Goal: Task Accomplishment & Management: Manage account settings

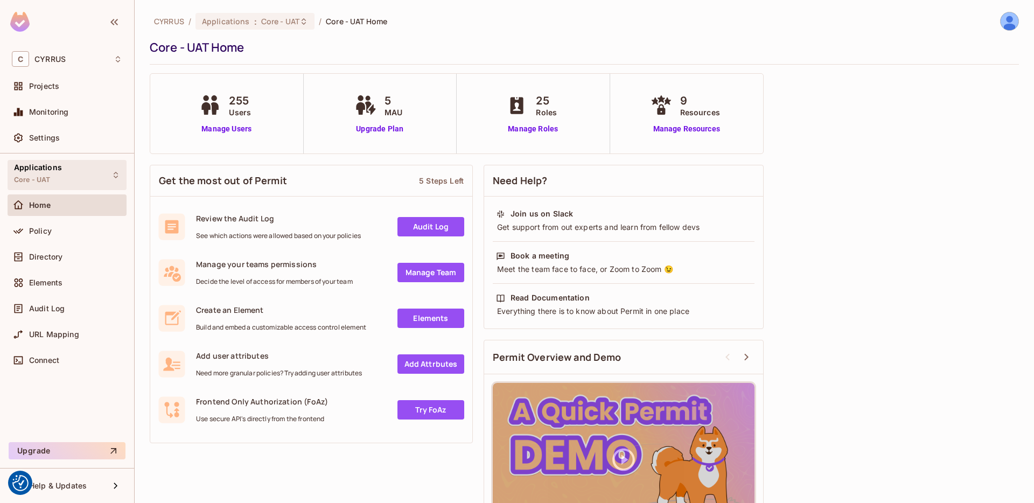
click at [78, 185] on div "Applications Core - UAT" at bounding box center [67, 175] width 119 height 30
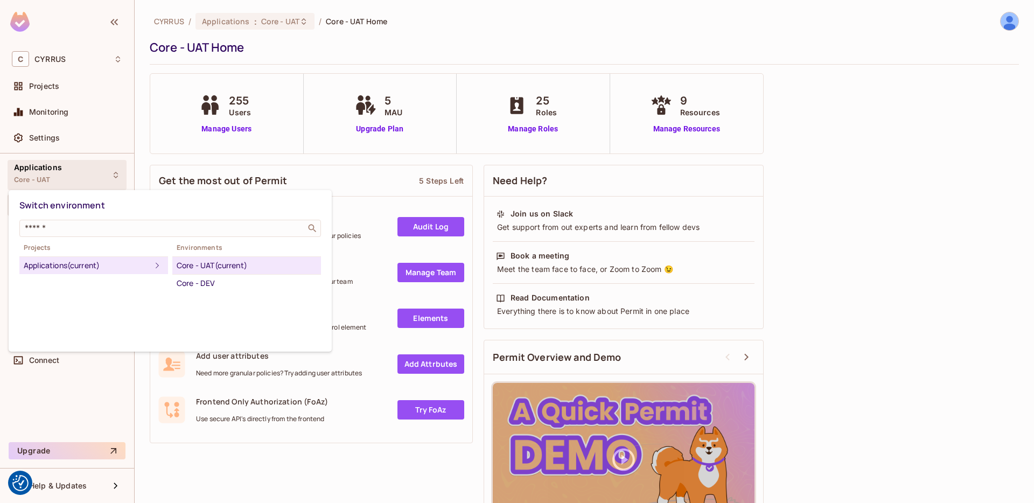
click at [88, 64] on div at bounding box center [517, 251] width 1034 height 503
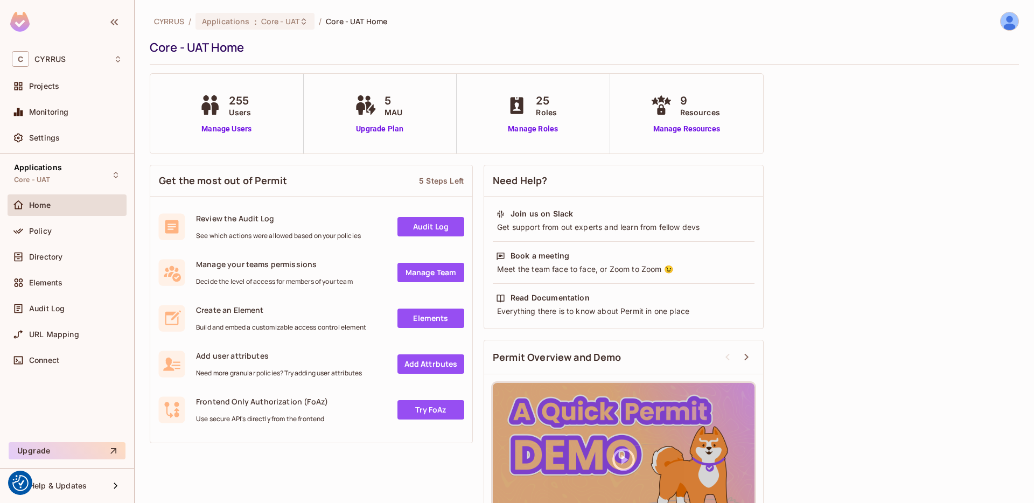
click at [98, 59] on div "C CYRRUS" at bounding box center [67, 59] width 110 height 16
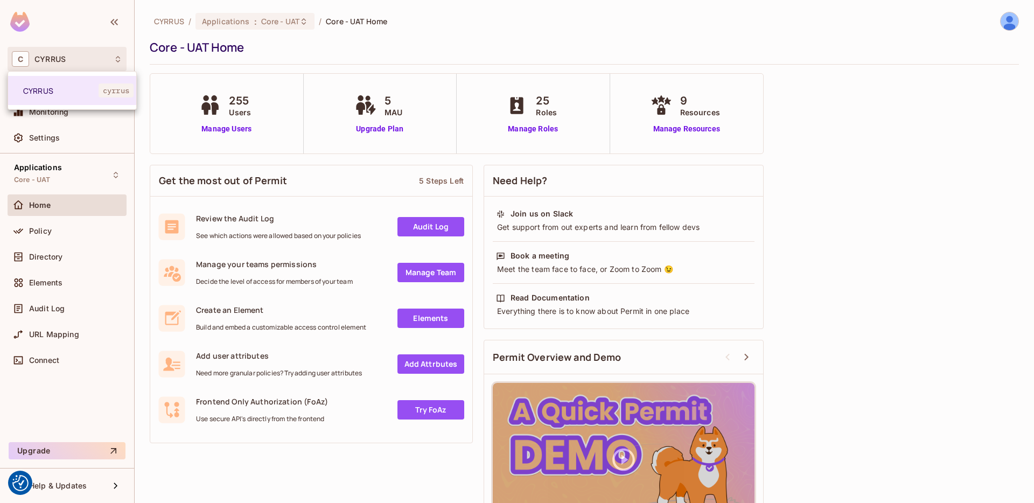
click at [289, 54] on div at bounding box center [517, 251] width 1034 height 503
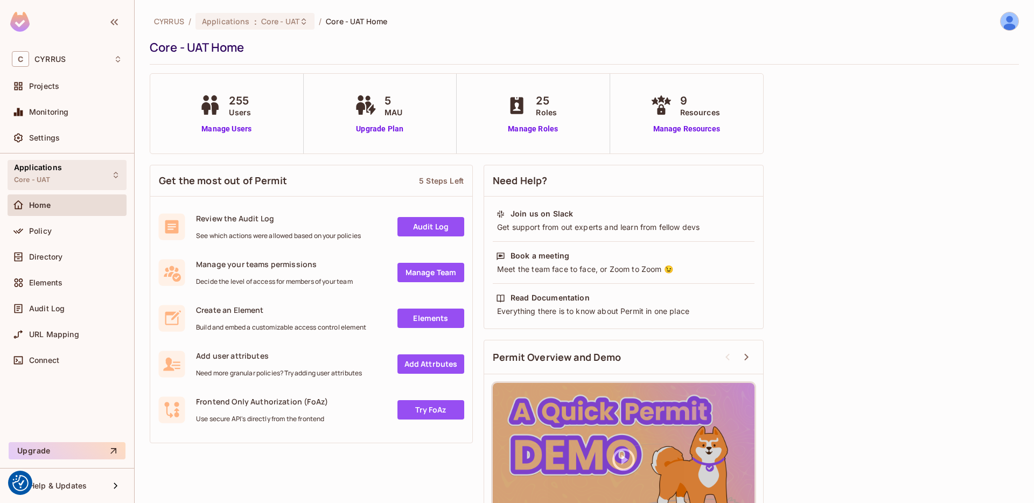
click at [61, 183] on div "Applications Core - UAT" at bounding box center [67, 175] width 119 height 30
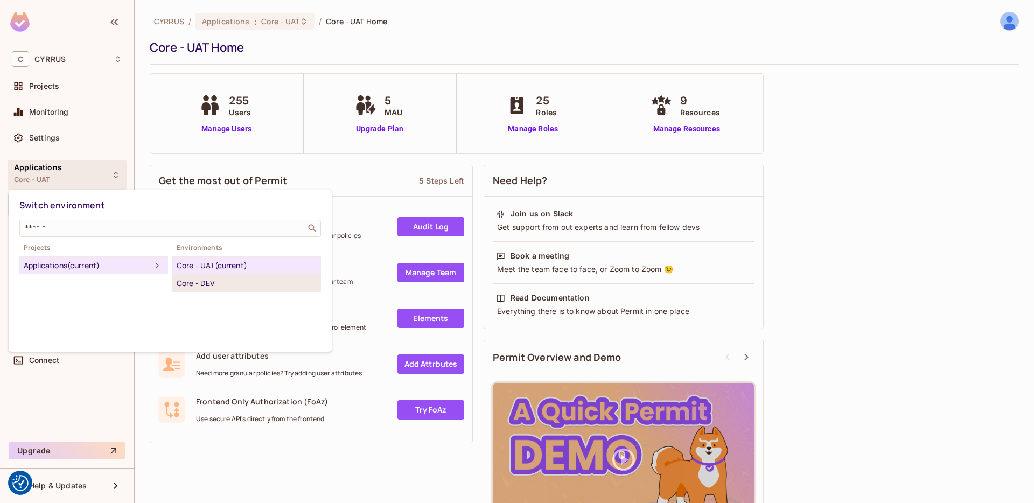
click at [195, 282] on div "Core - DEV" at bounding box center [247, 283] width 140 height 13
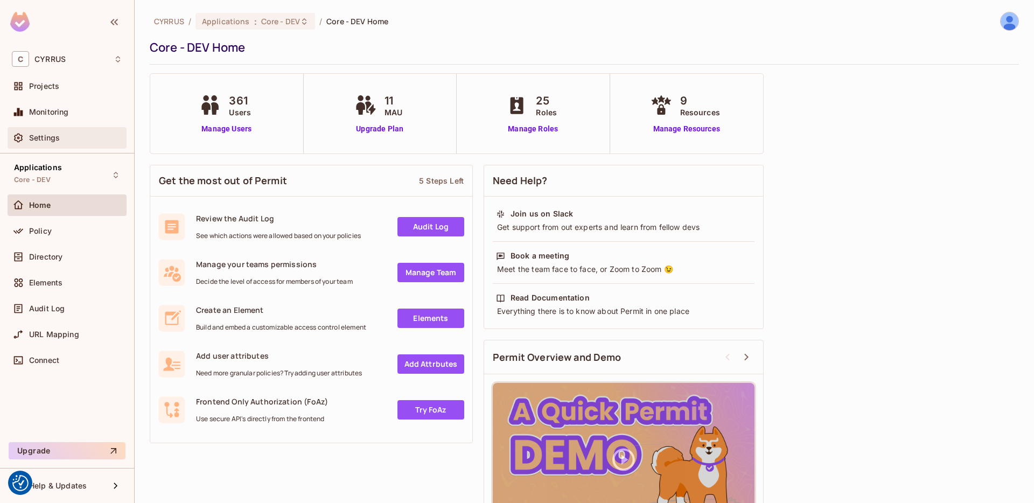
click at [47, 132] on div "Settings" at bounding box center [67, 137] width 110 height 13
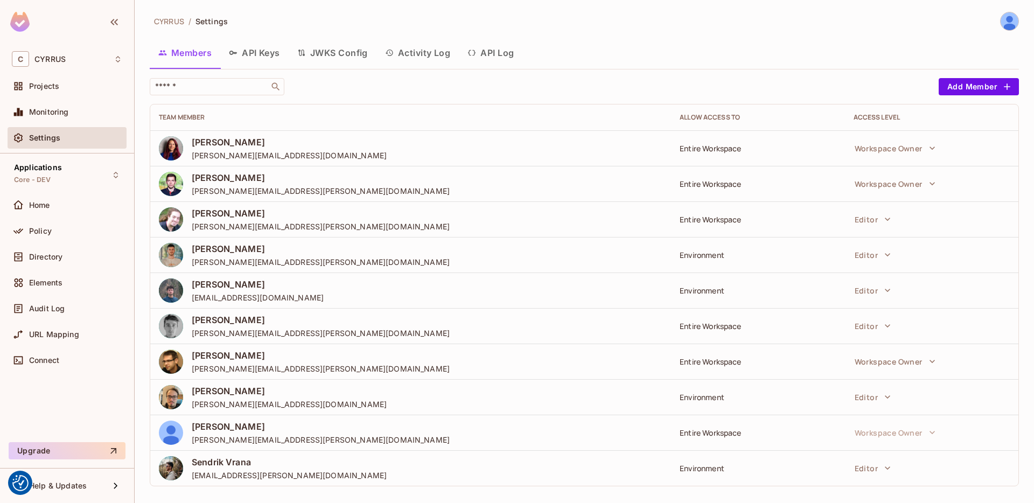
click at [255, 52] on button "API Keys" at bounding box center [254, 52] width 68 height 27
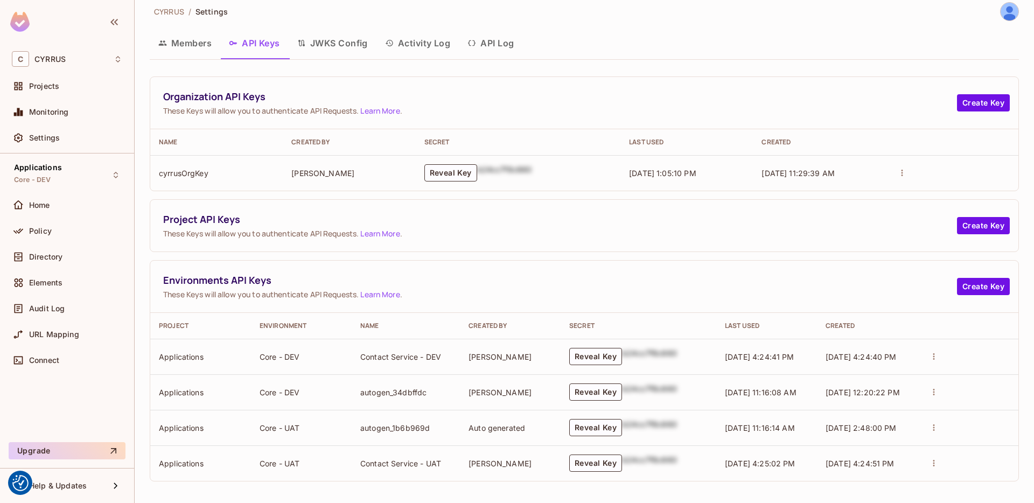
scroll to position [12, 0]
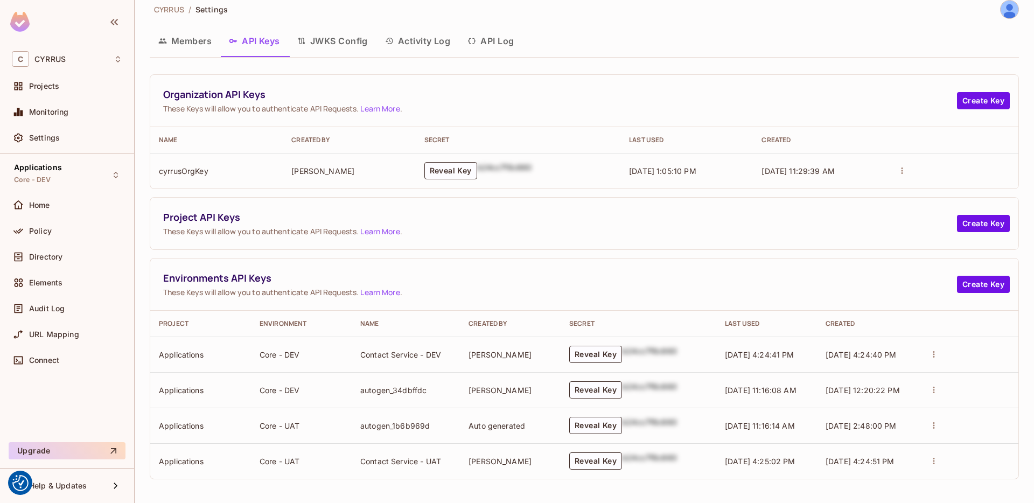
click at [319, 39] on button "JWKS Config" at bounding box center [333, 40] width 88 height 27
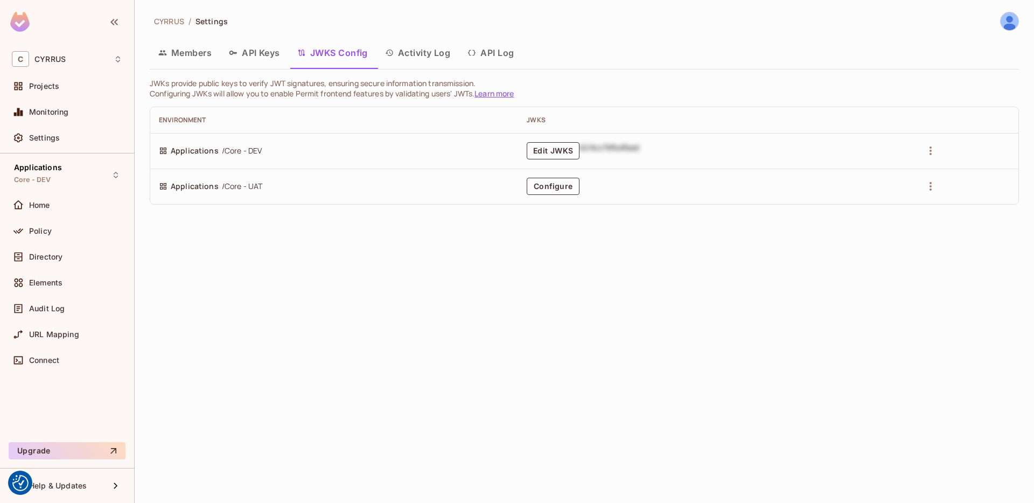
click at [437, 56] on button "Activity Log" at bounding box center [418, 52] width 83 height 27
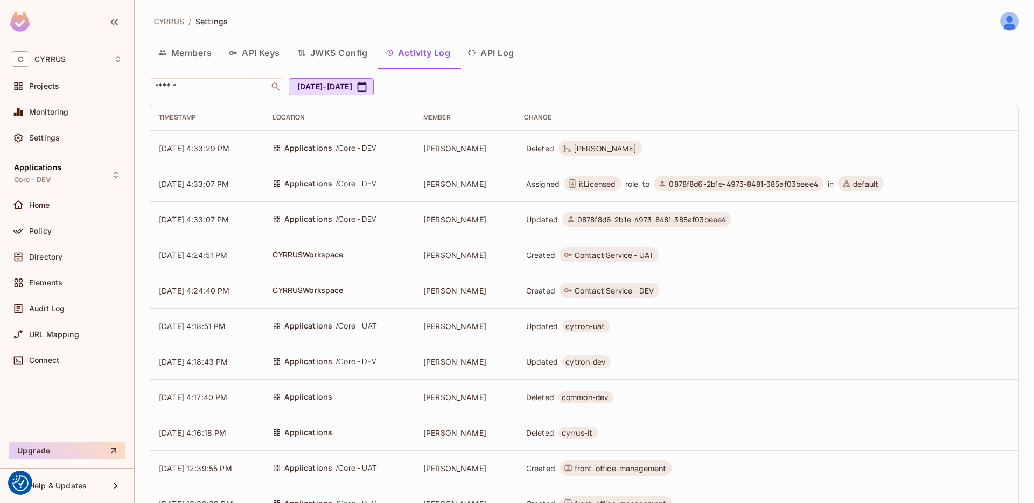
click at [493, 55] on button "API Log" at bounding box center [491, 52] width 64 height 27
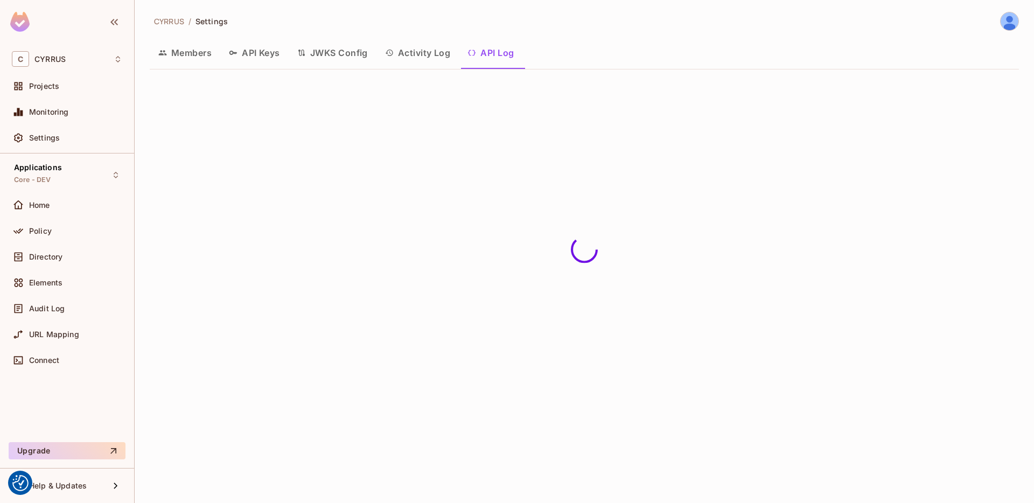
click at [186, 55] on button "Members" at bounding box center [185, 52] width 71 height 27
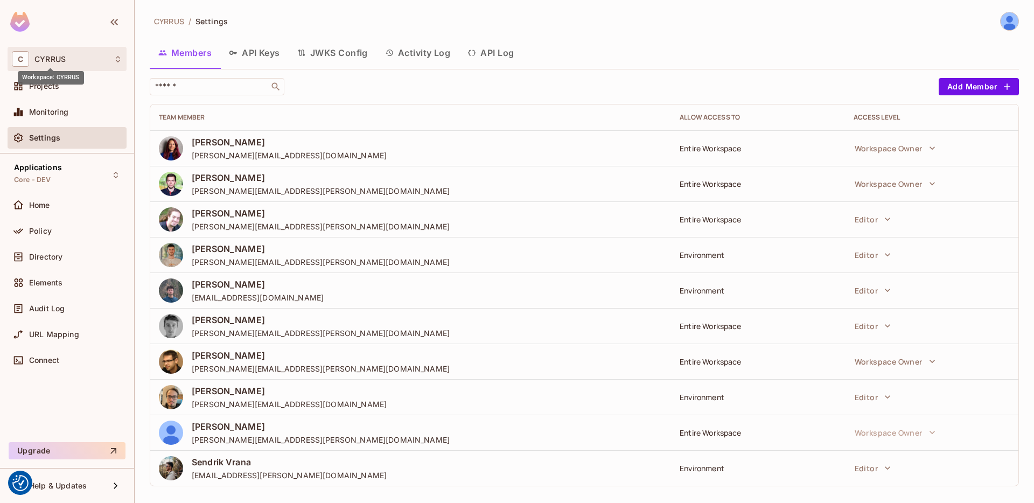
click at [51, 58] on span "CYRRUS" at bounding box center [49, 59] width 31 height 9
click at [53, 58] on div at bounding box center [517, 251] width 1034 height 503
click at [40, 88] on span "Projects" at bounding box center [44, 86] width 30 height 9
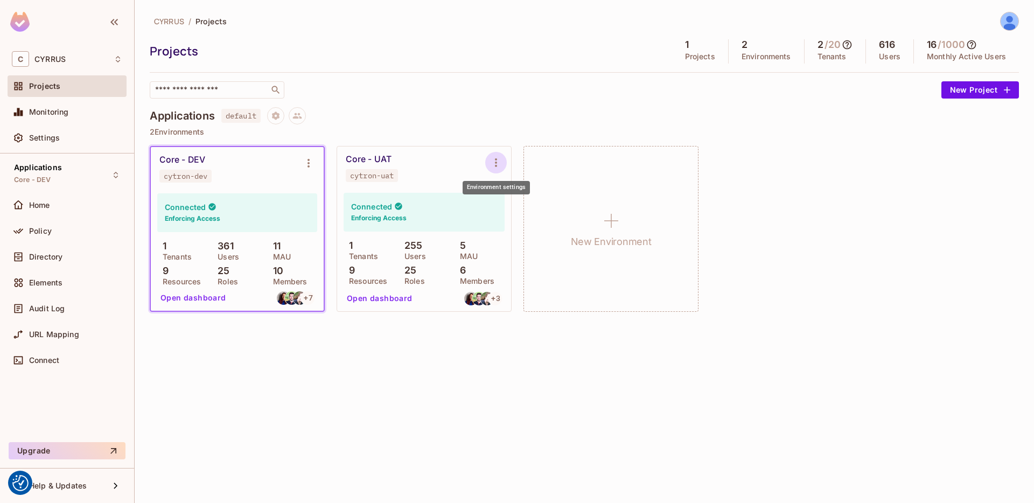
click at [498, 161] on icon "Environment settings" at bounding box center [496, 162] width 13 height 13
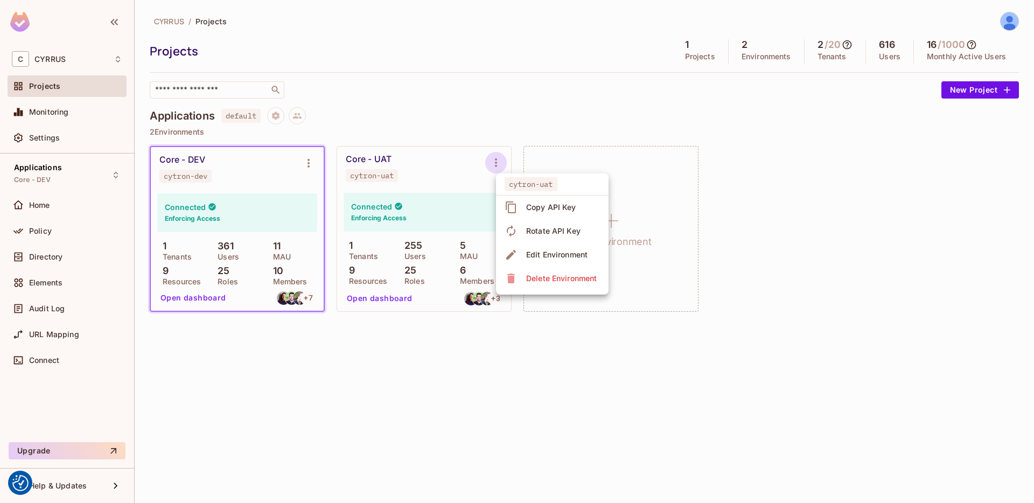
click at [528, 256] on div "Edit Environment" at bounding box center [556, 254] width 61 height 11
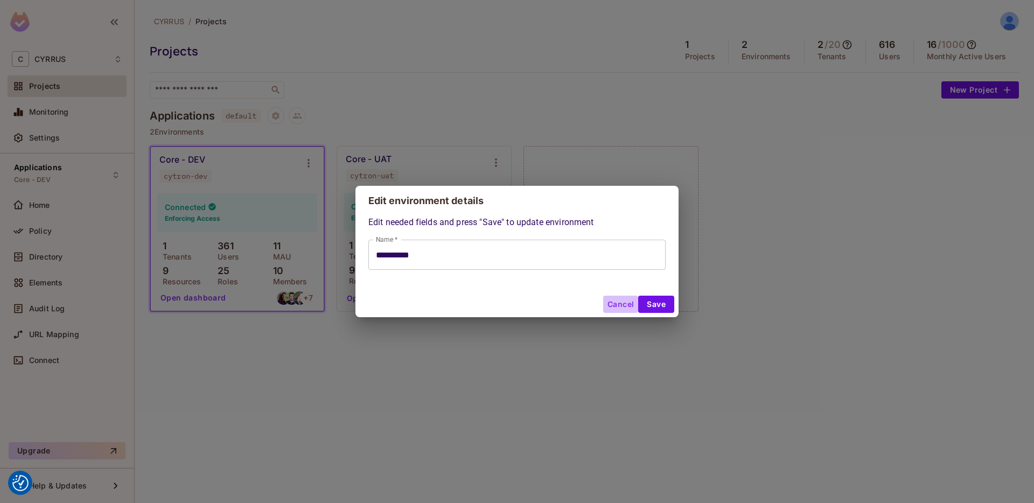
click at [612, 307] on button "Cancel" at bounding box center [620, 304] width 35 height 17
type input "**********"
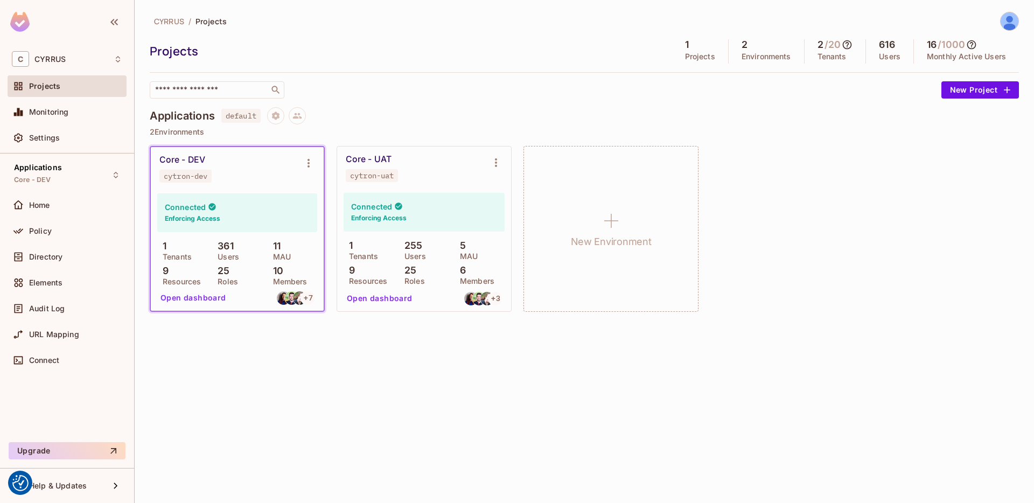
click at [40, 91] on div "Projects" at bounding box center [67, 86] width 110 height 13
click at [53, 177] on div "Applications Core - DEV" at bounding box center [38, 174] width 48 height 23
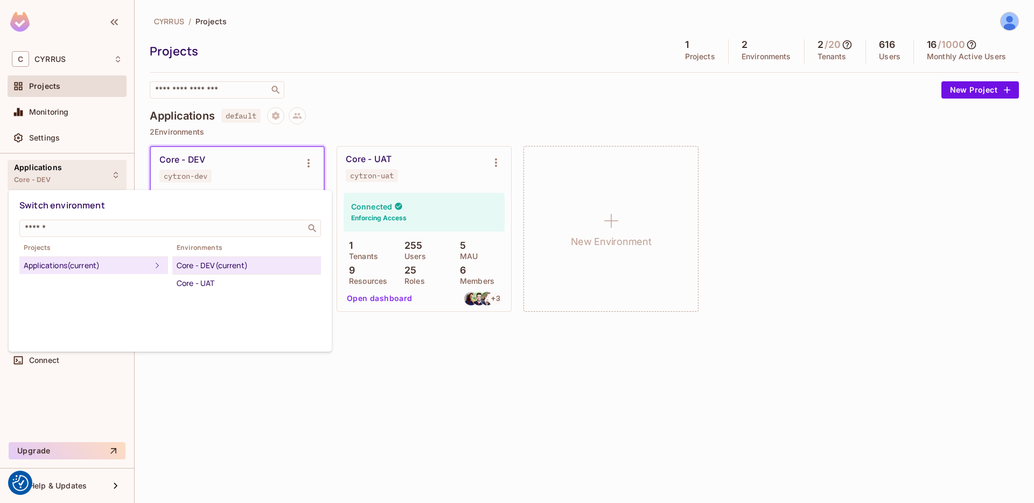
click at [502, 96] on div at bounding box center [517, 251] width 1034 height 503
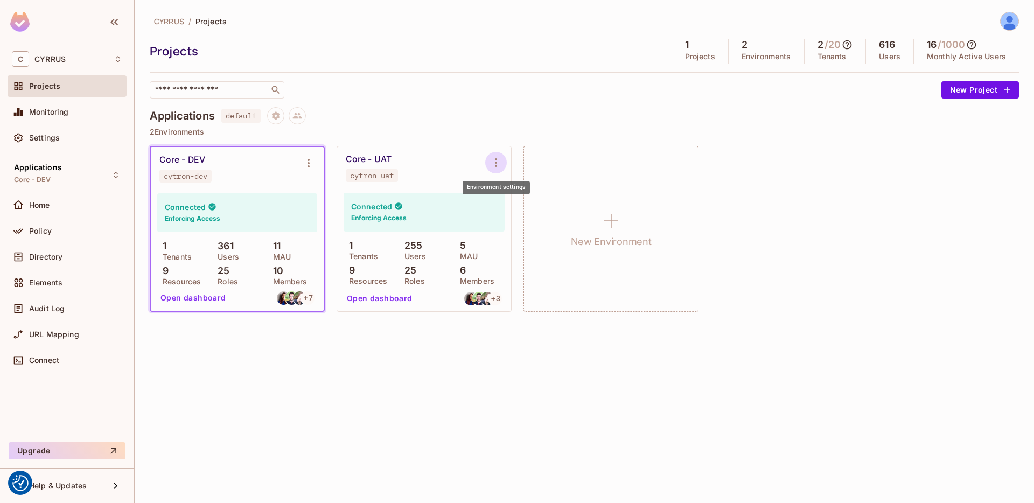
click at [498, 161] on icon "Environment settings" at bounding box center [496, 162] width 13 height 13
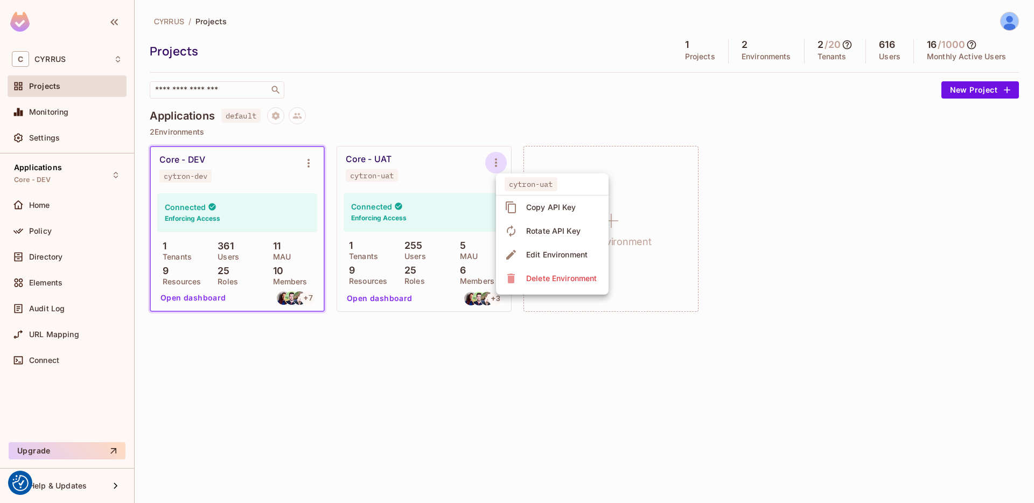
click at [526, 116] on div at bounding box center [517, 251] width 1034 height 503
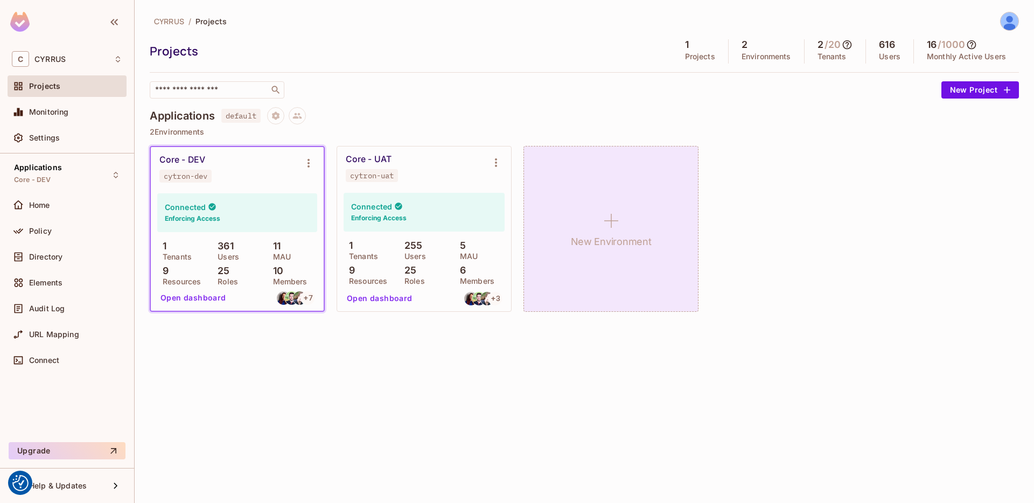
click at [606, 205] on div "New Environment" at bounding box center [611, 229] width 175 height 166
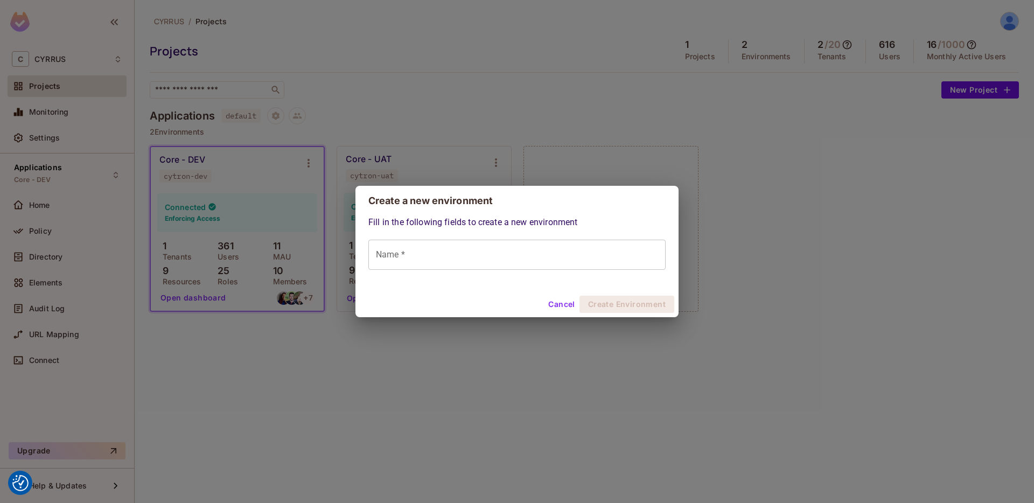
click at [527, 248] on input "Name *" at bounding box center [517, 255] width 297 height 30
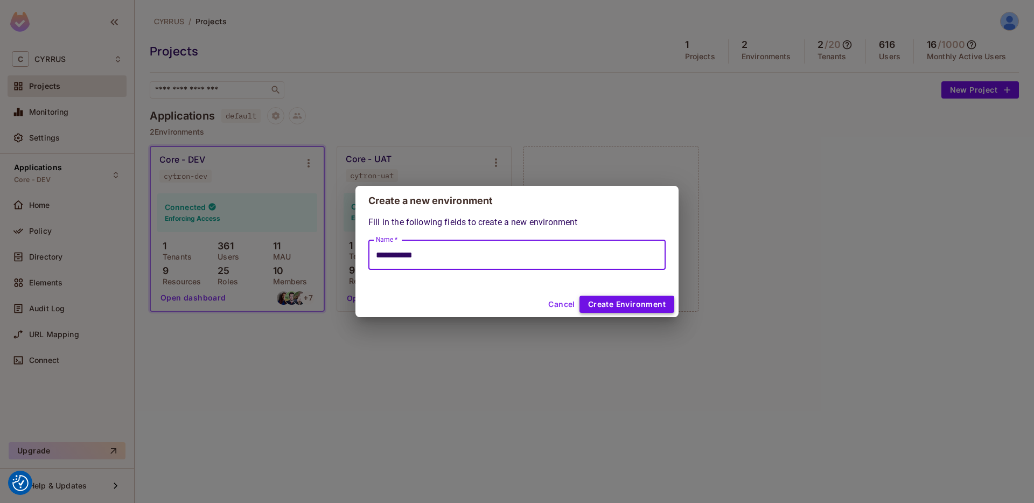
type input "**********"
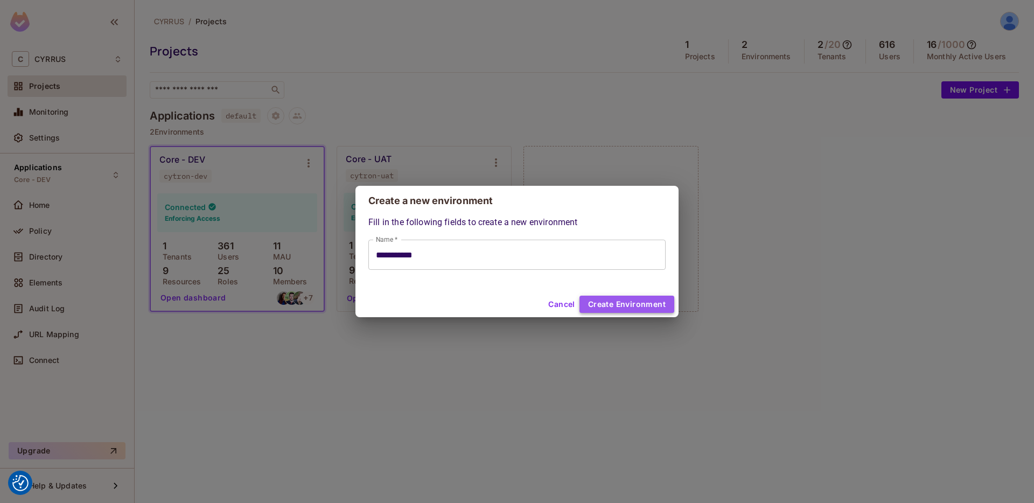
click at [630, 309] on button "Create Environment" at bounding box center [627, 304] width 95 height 17
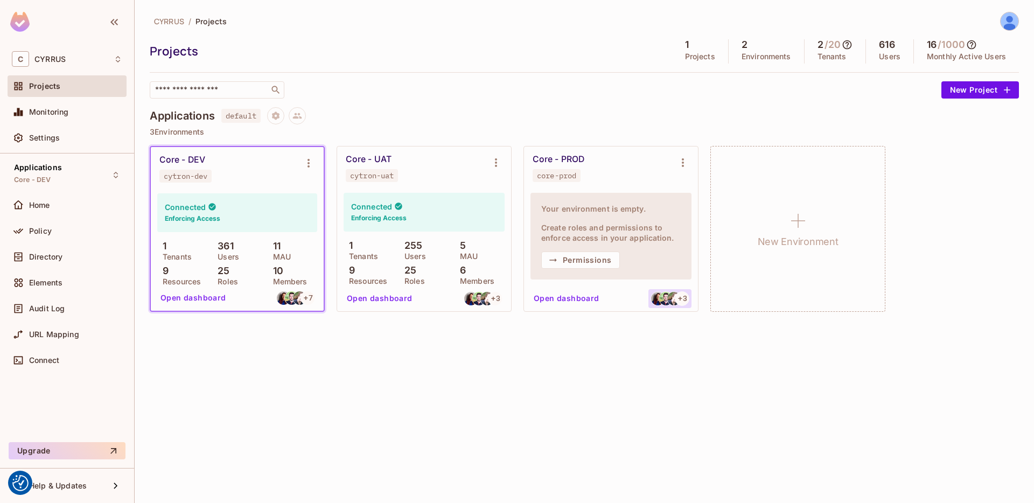
click at [675, 301] on div "+ 3" at bounding box center [682, 298] width 15 height 15
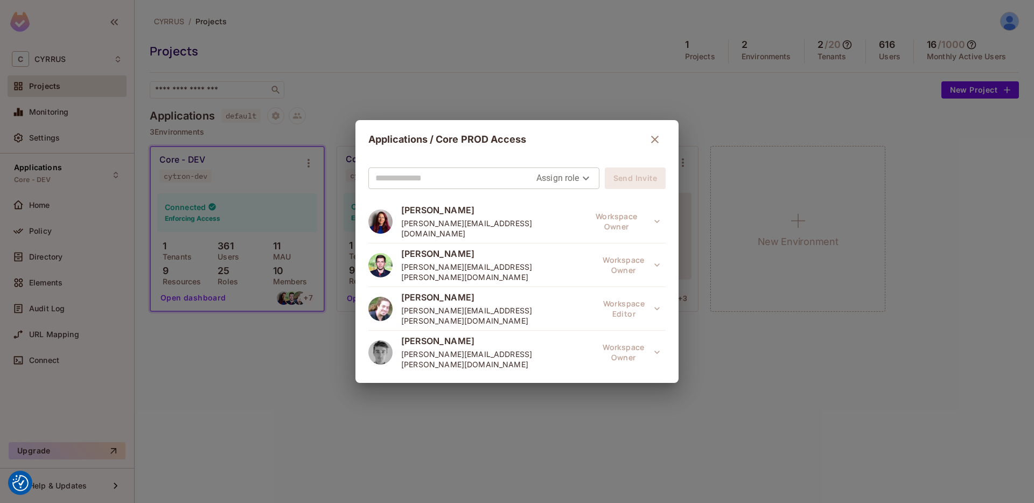
click at [649, 137] on icon "button" at bounding box center [655, 139] width 13 height 13
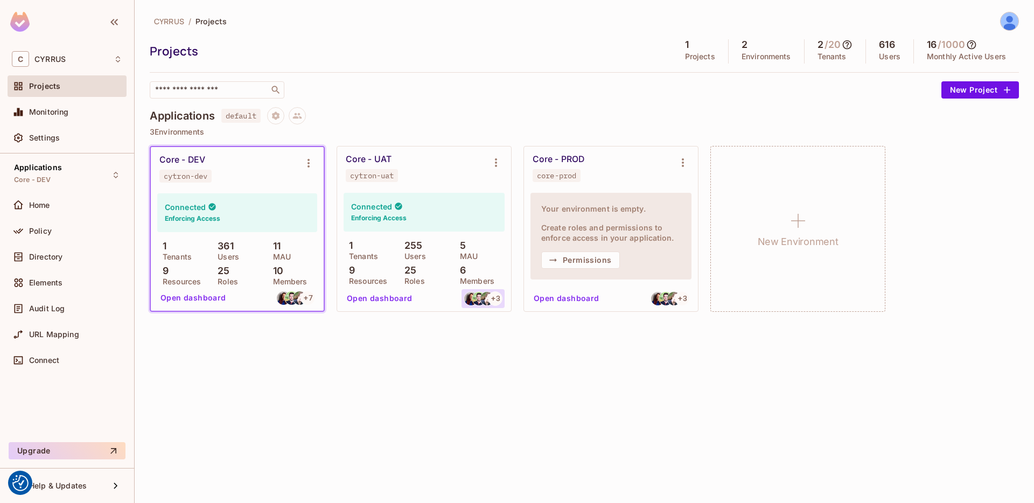
click at [488, 304] on img at bounding box center [487, 298] width 13 height 13
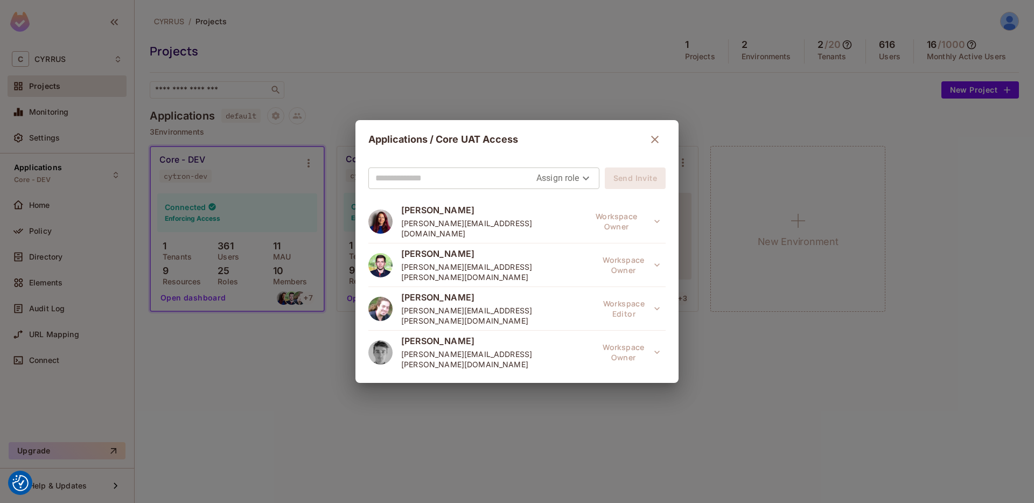
click at [650, 136] on icon "button" at bounding box center [655, 139] width 13 height 13
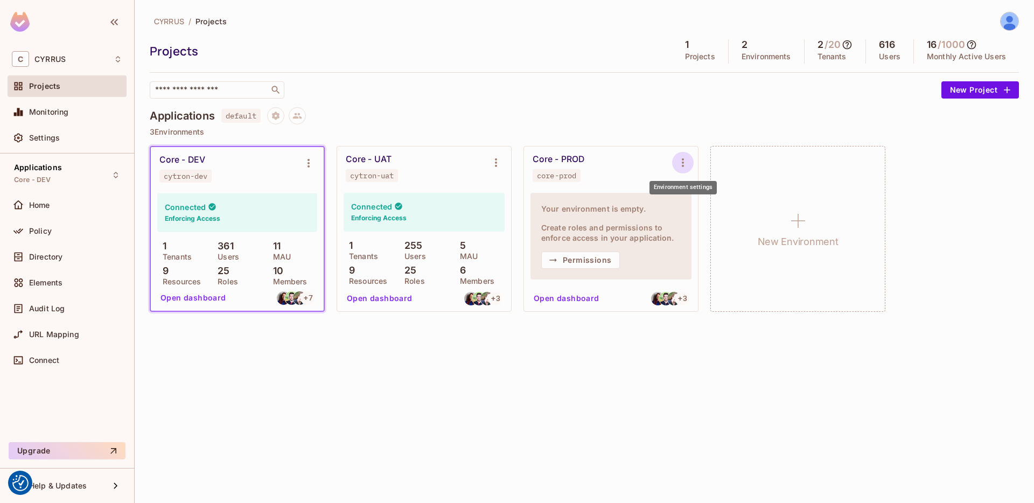
click at [683, 165] on icon "Environment settings" at bounding box center [683, 162] width 2 height 9
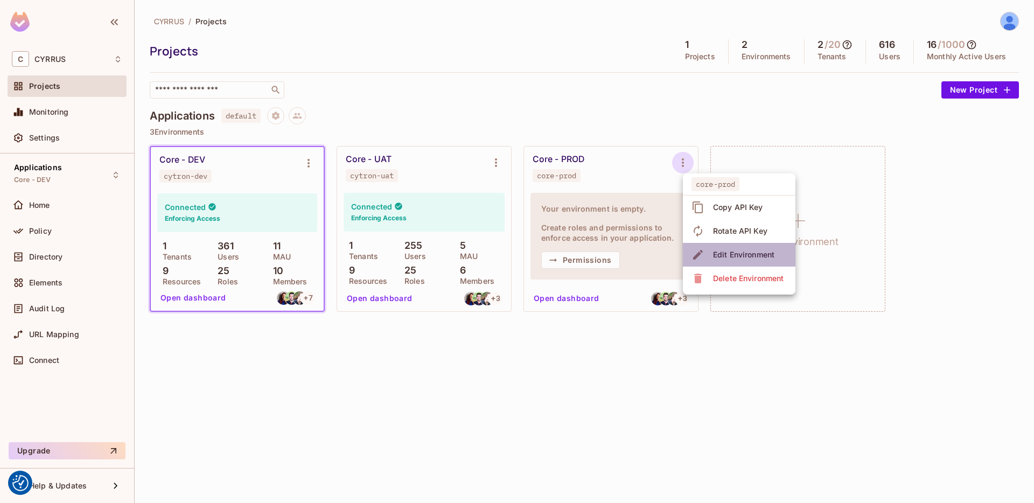
click at [723, 259] on div "Edit Environment" at bounding box center [743, 254] width 61 height 11
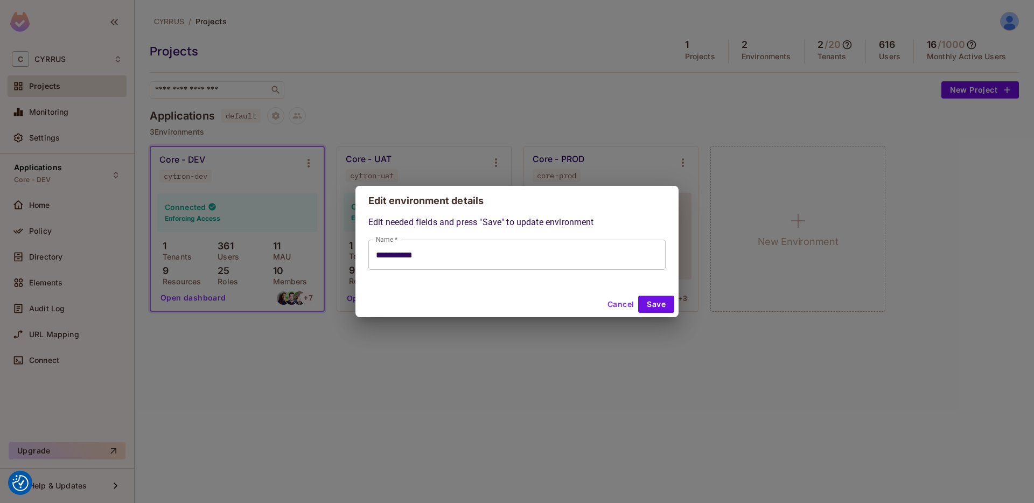
click at [625, 305] on button "Cancel" at bounding box center [620, 304] width 35 height 17
type input "**********"
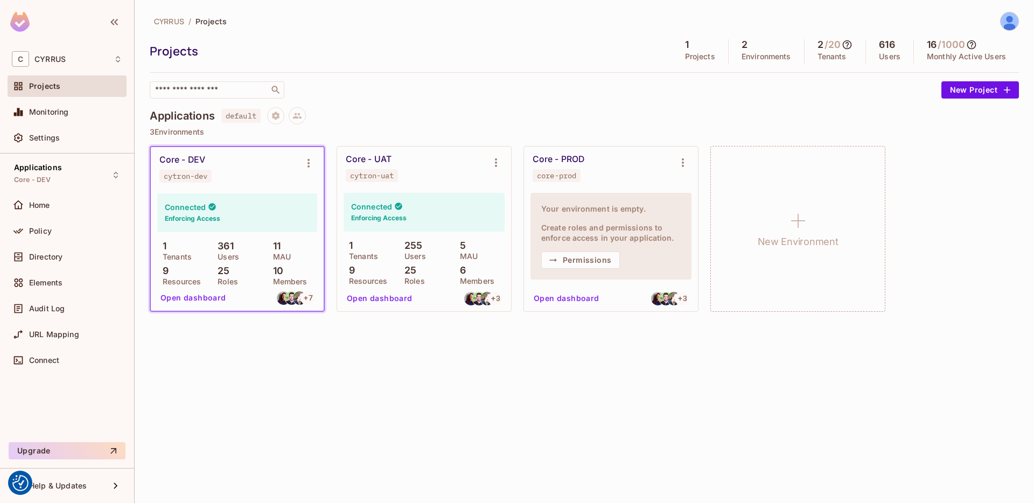
click at [612, 165] on div "Core - PROD core-prod" at bounding box center [603, 168] width 140 height 28
click at [42, 147] on div "Settings" at bounding box center [67, 138] width 119 height 22
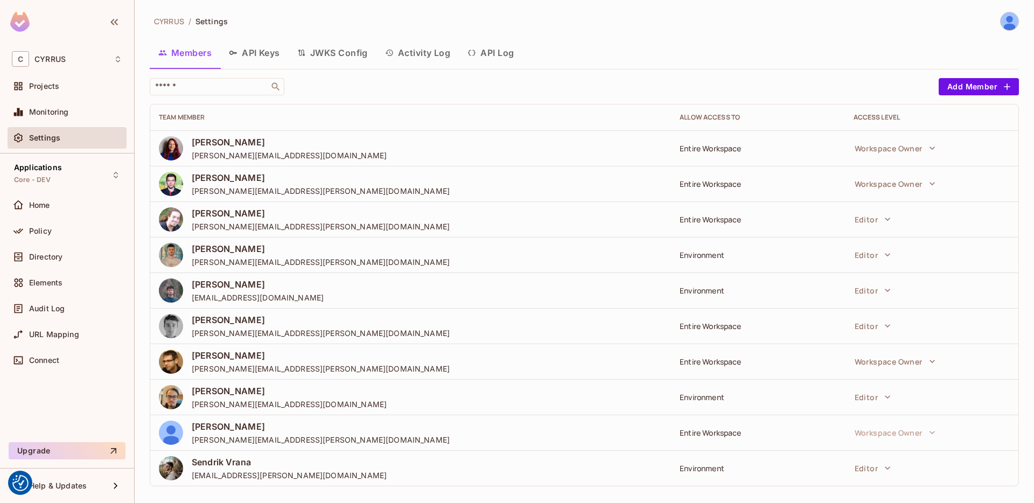
click at [259, 53] on button "API Keys" at bounding box center [254, 52] width 68 height 27
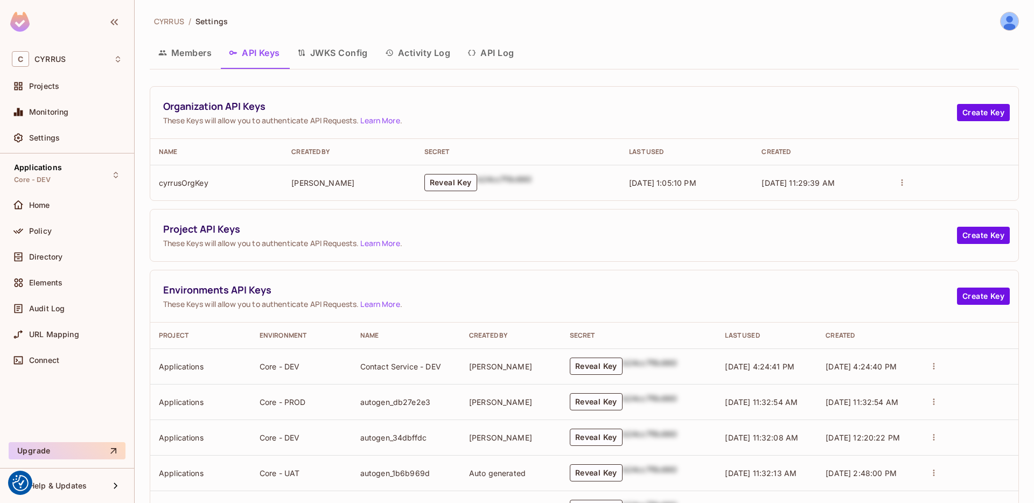
scroll to position [47, 0]
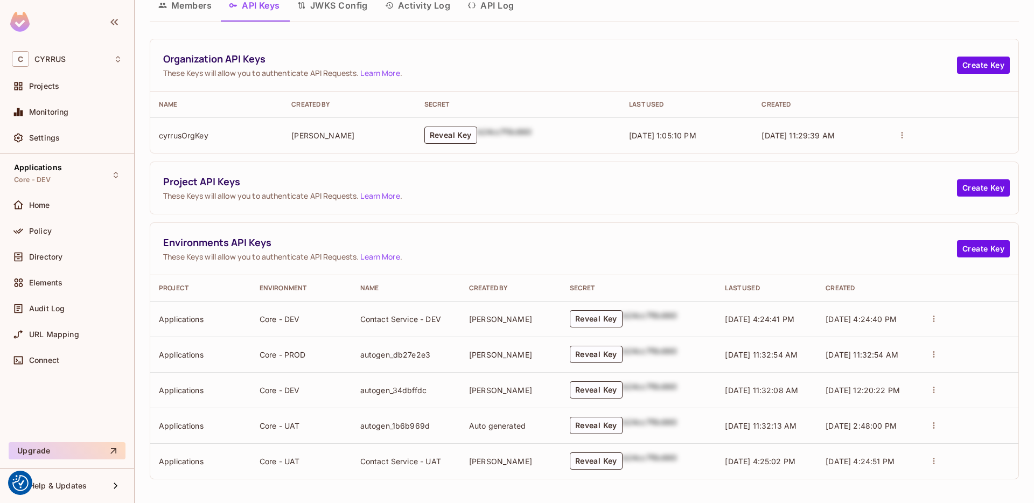
click at [929, 351] on icon "actions" at bounding box center [934, 355] width 10 height 10
click at [927, 351] on div at bounding box center [517, 251] width 1034 height 503
click at [929, 320] on icon "actions" at bounding box center [934, 319] width 10 height 10
click at [909, 261] on div at bounding box center [517, 251] width 1034 height 503
